Goal: Task Accomplishment & Management: Complete application form

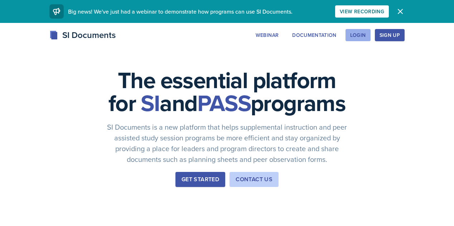
click at [366, 38] on div "Login" at bounding box center [358, 35] width 16 height 6
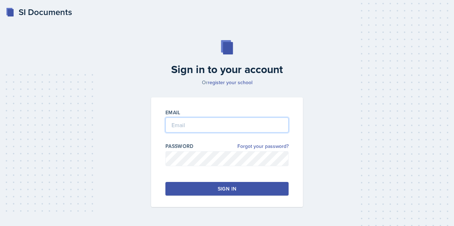
type input "[EMAIL_ADDRESS][DOMAIN_NAME]"
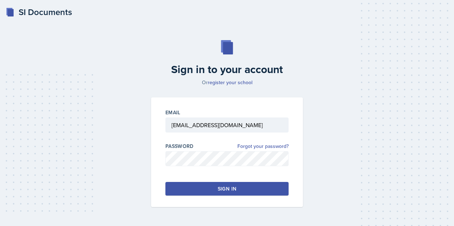
click at [191, 186] on button "Sign in" at bounding box center [227, 189] width 123 height 14
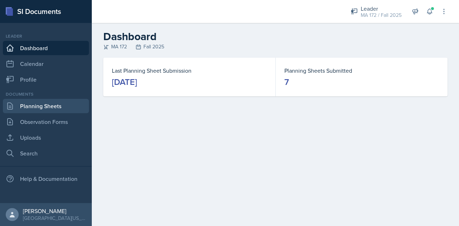
click at [48, 109] on link "Planning Sheets" at bounding box center [46, 106] width 86 height 14
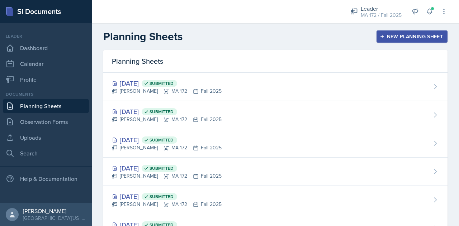
click at [381, 36] on div "New Planning Sheet" at bounding box center [412, 37] width 62 height 6
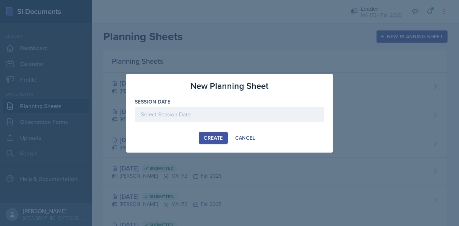
click at [182, 118] on div at bounding box center [229, 114] width 189 height 15
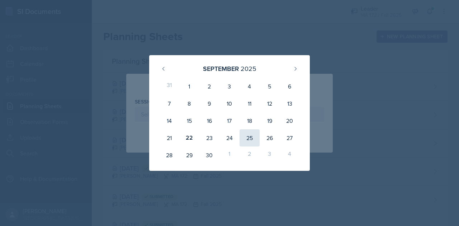
click at [247, 139] on div "25" at bounding box center [249, 137] width 20 height 17
type input "[DATE]"
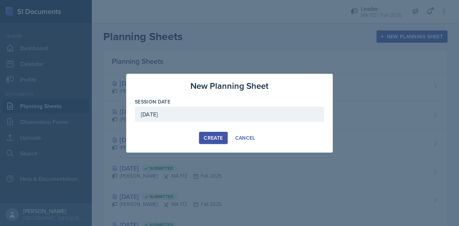
click at [202, 141] on button "Create" at bounding box center [213, 138] width 28 height 12
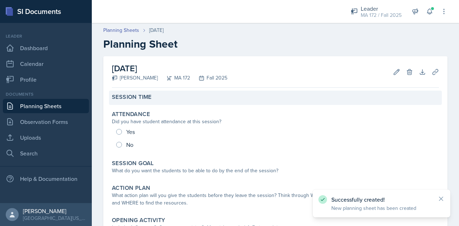
click at [158, 99] on div "Session Time" at bounding box center [275, 97] width 327 height 7
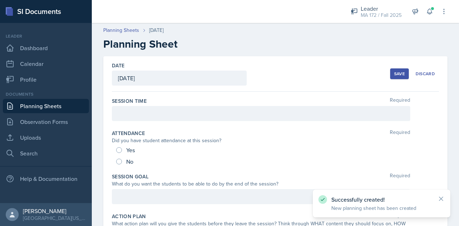
click at [143, 111] on div at bounding box center [261, 113] width 298 height 15
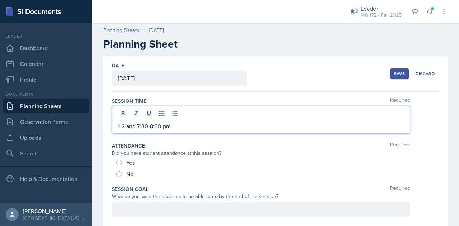
click at [128, 148] on label "Attendance" at bounding box center [128, 145] width 33 height 7
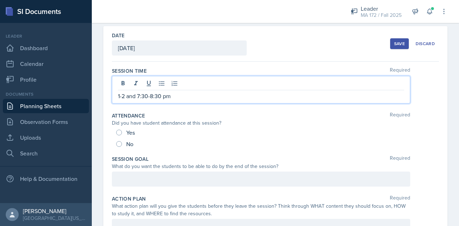
scroll to position [43, 0]
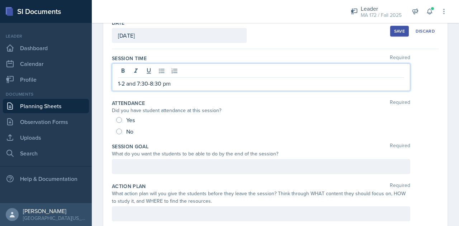
click at [124, 83] on p "1-2 and 7:30-8:30 pm" at bounding box center [261, 83] width 286 height 9
click at [127, 163] on div at bounding box center [261, 166] width 298 height 15
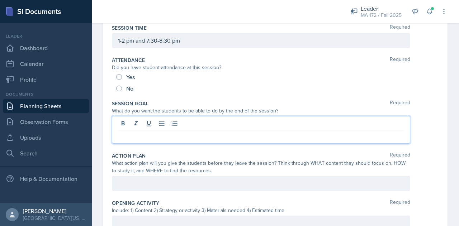
scroll to position [80, 0]
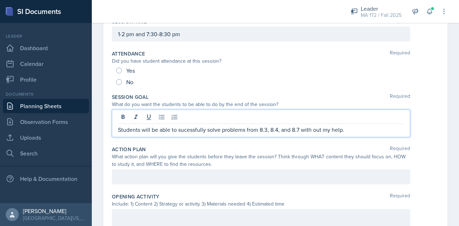
click at [193, 128] on p "Students will be able to sucessfully solve problems from 8.3, 8.4, and 8.7 with…" at bounding box center [261, 129] width 286 height 9
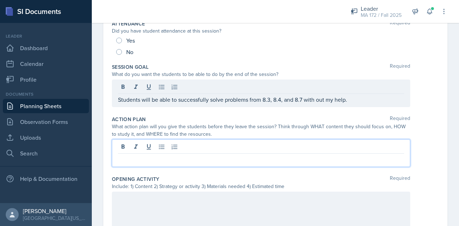
click at [167, 155] on p at bounding box center [261, 159] width 286 height 9
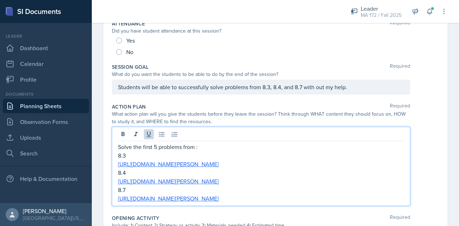
click at [300, 197] on p "[URL][DOMAIN_NAME][PERSON_NAME]" at bounding box center [261, 198] width 286 height 9
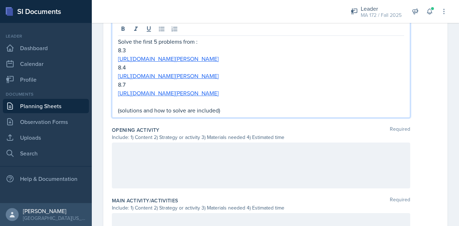
click at [237, 177] on div at bounding box center [261, 166] width 298 height 46
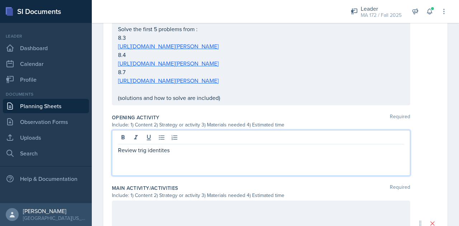
click at [155, 152] on p "Review trig identites" at bounding box center [261, 150] width 286 height 9
click at [177, 153] on p "Review trig identities previous units. (5 min)" at bounding box center [261, 150] width 286 height 9
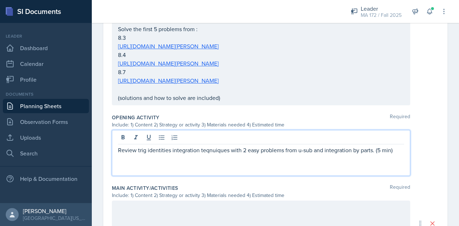
click at [220, 149] on p "Review trig identities integration teqnuiques with 2 easy problems from u-sub a…" at bounding box center [261, 150] width 286 height 9
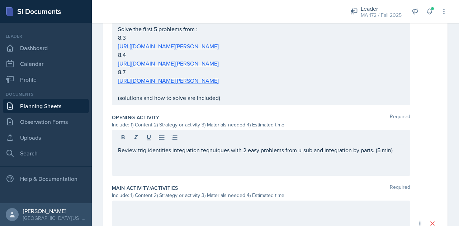
drag, startPoint x: 220, startPoint y: 149, endPoint x: 193, endPoint y: 166, distance: 32.1
click at [193, 166] on div "Review trig identities integration teqnuiques with 2 easy problems from u-sub a…" at bounding box center [261, 153] width 298 height 46
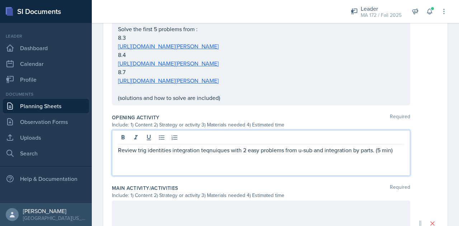
click at [248, 156] on div "Review trig identities integration teqnuiques with 2 easy problems from u-sub a…" at bounding box center [261, 153] width 298 height 46
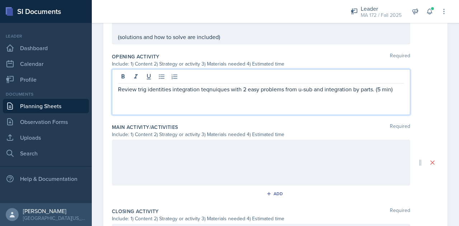
click at [235, 158] on div at bounding box center [261, 163] width 298 height 46
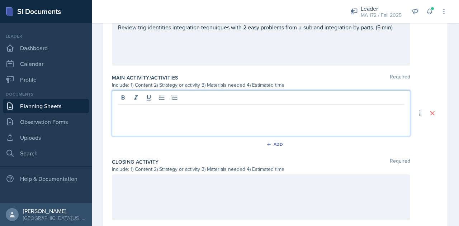
scroll to position [326, 0]
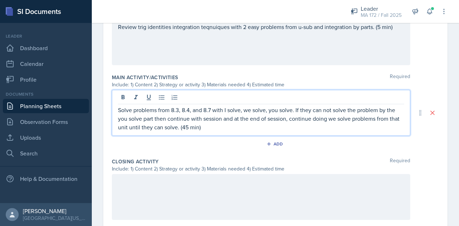
click at [195, 129] on p "Solve problems from 8.3, 8.4, and 8.7 with I solve, we solve, you solve. If the…" at bounding box center [261, 119] width 286 height 26
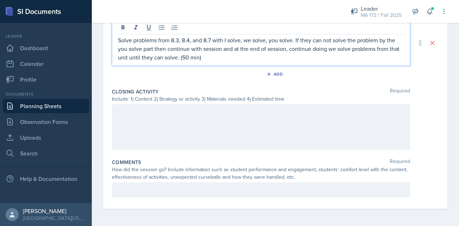
click at [188, 127] on div at bounding box center [261, 127] width 298 height 46
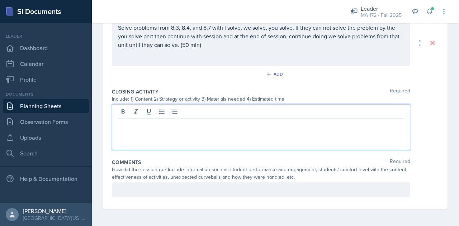
scroll to position [396, 0]
click at [130, 126] on p "KWL (5 min)" at bounding box center [261, 124] width 286 height 9
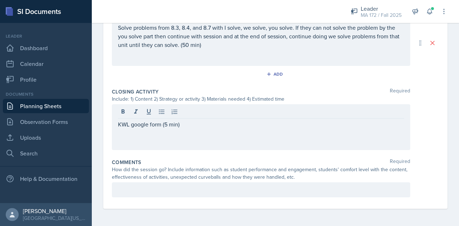
click at [204, 169] on div "How did the session go? Include information such as student performance and eng…" at bounding box center [261, 173] width 298 height 15
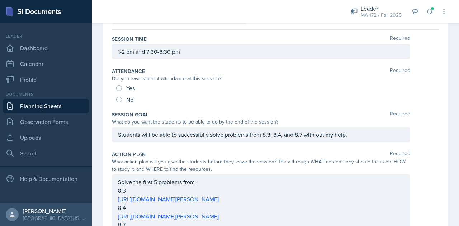
scroll to position [0, 0]
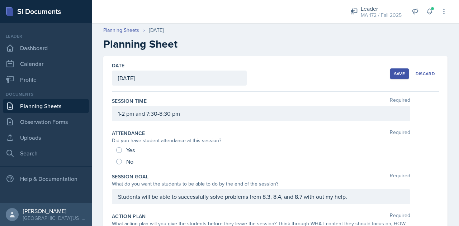
click at [396, 73] on div "Save" at bounding box center [399, 74] width 11 height 6
